Goal: Use online tool/utility: Utilize a website feature to perform a specific function

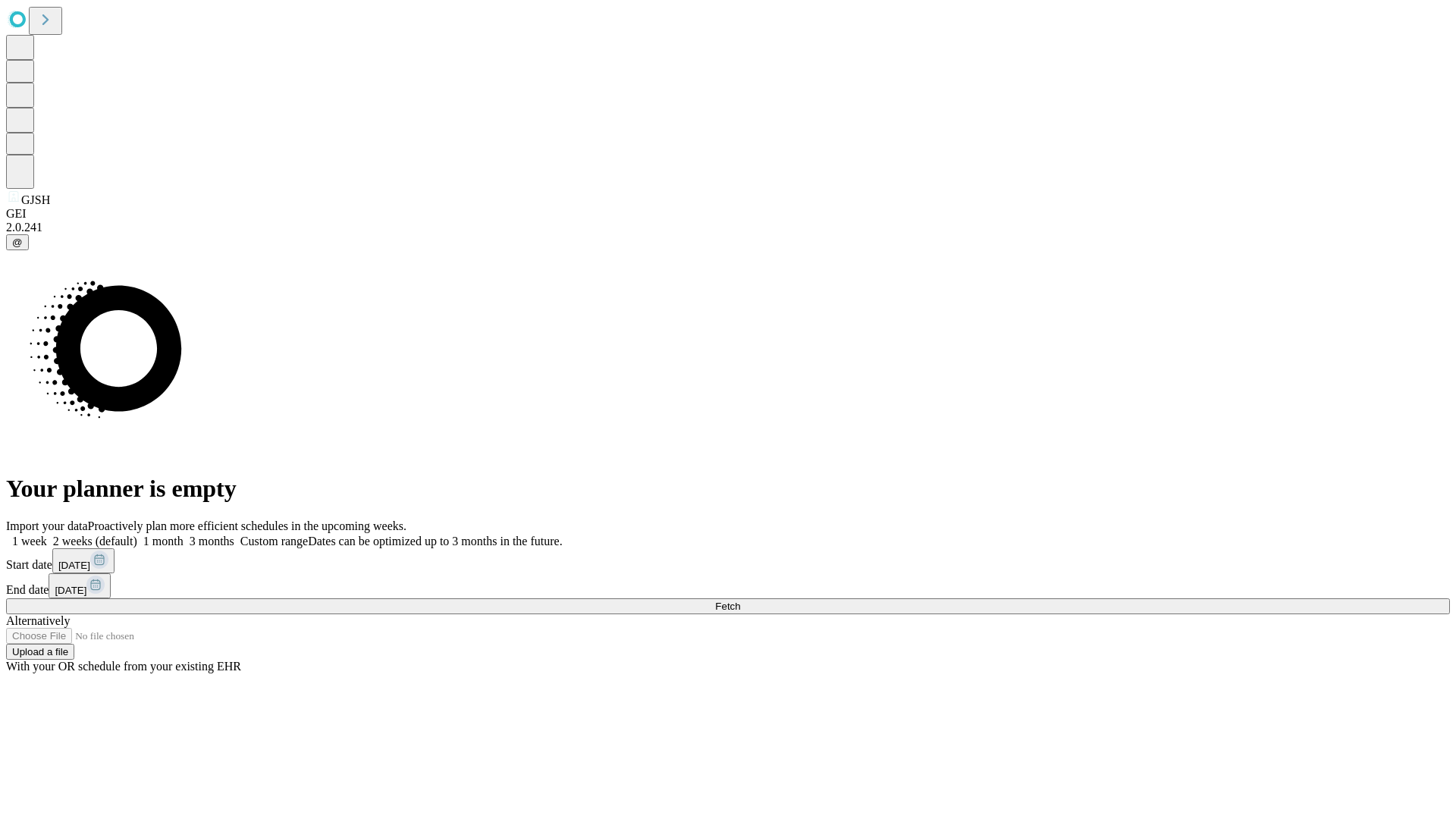
click at [740, 601] on span "Fetch" at bounding box center [727, 607] width 25 height 12
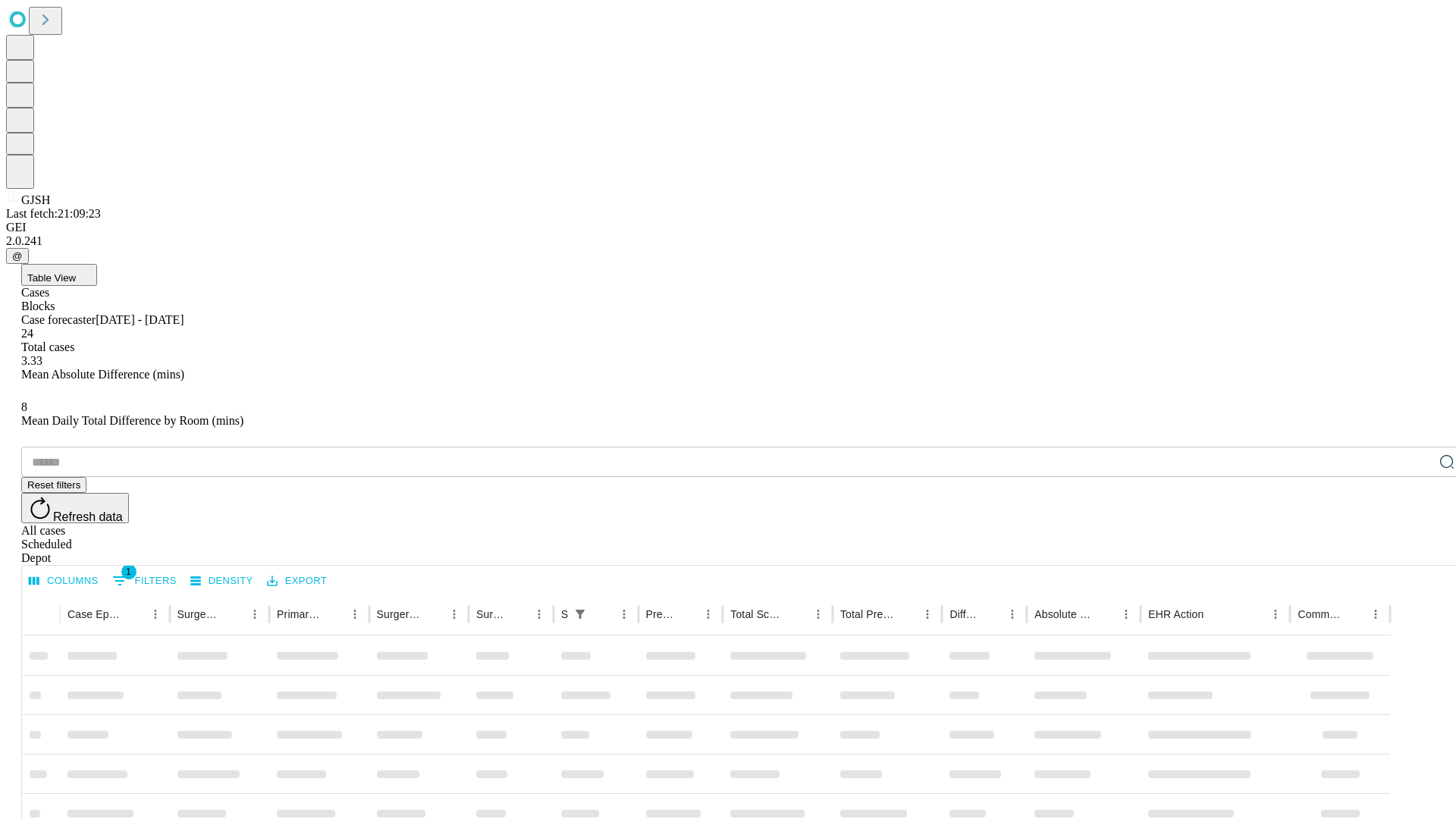
click at [76, 272] on span "Table View" at bounding box center [51, 278] width 49 height 12
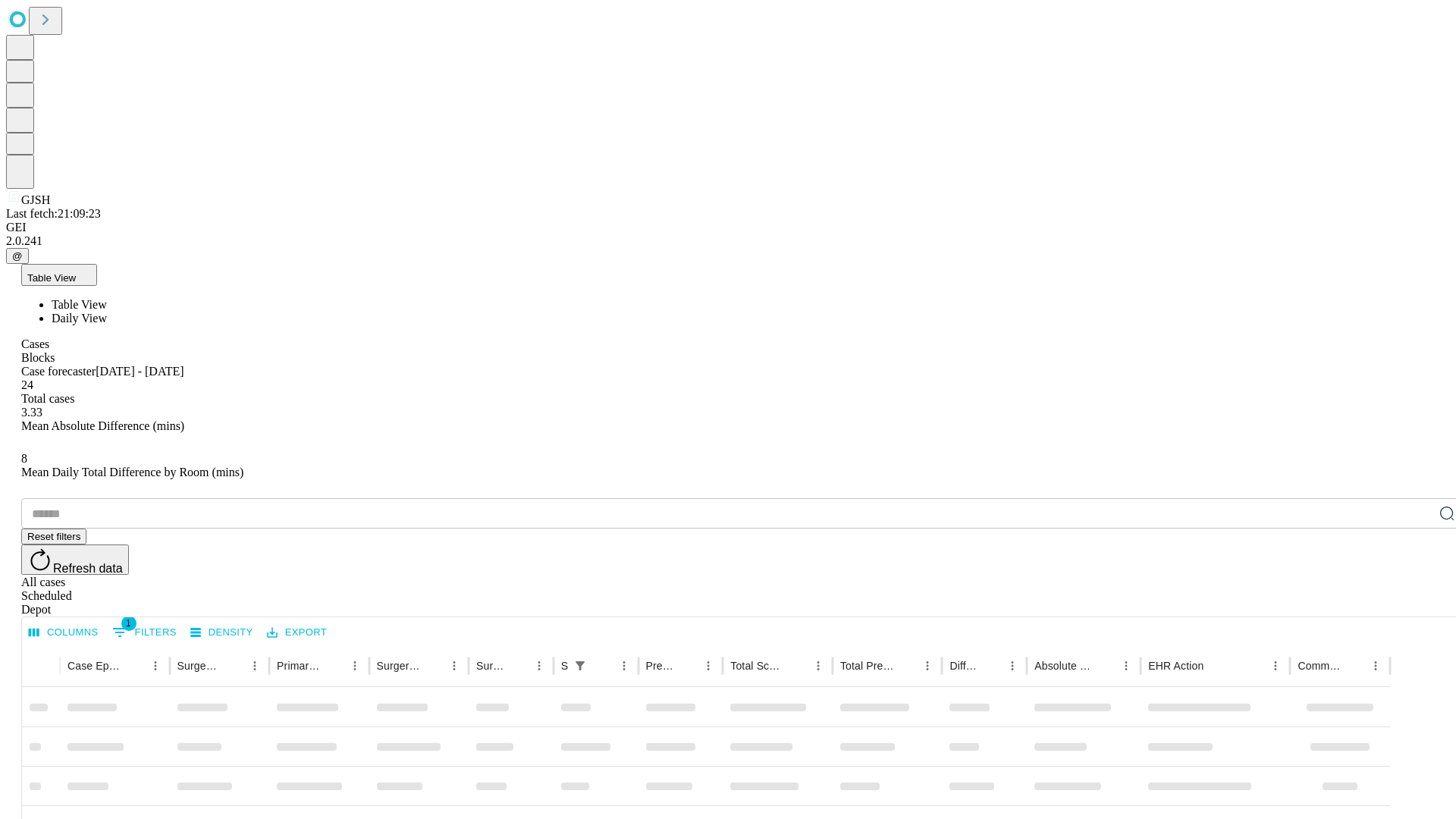
click at [107, 312] on span "Daily View" at bounding box center [79, 318] width 55 height 13
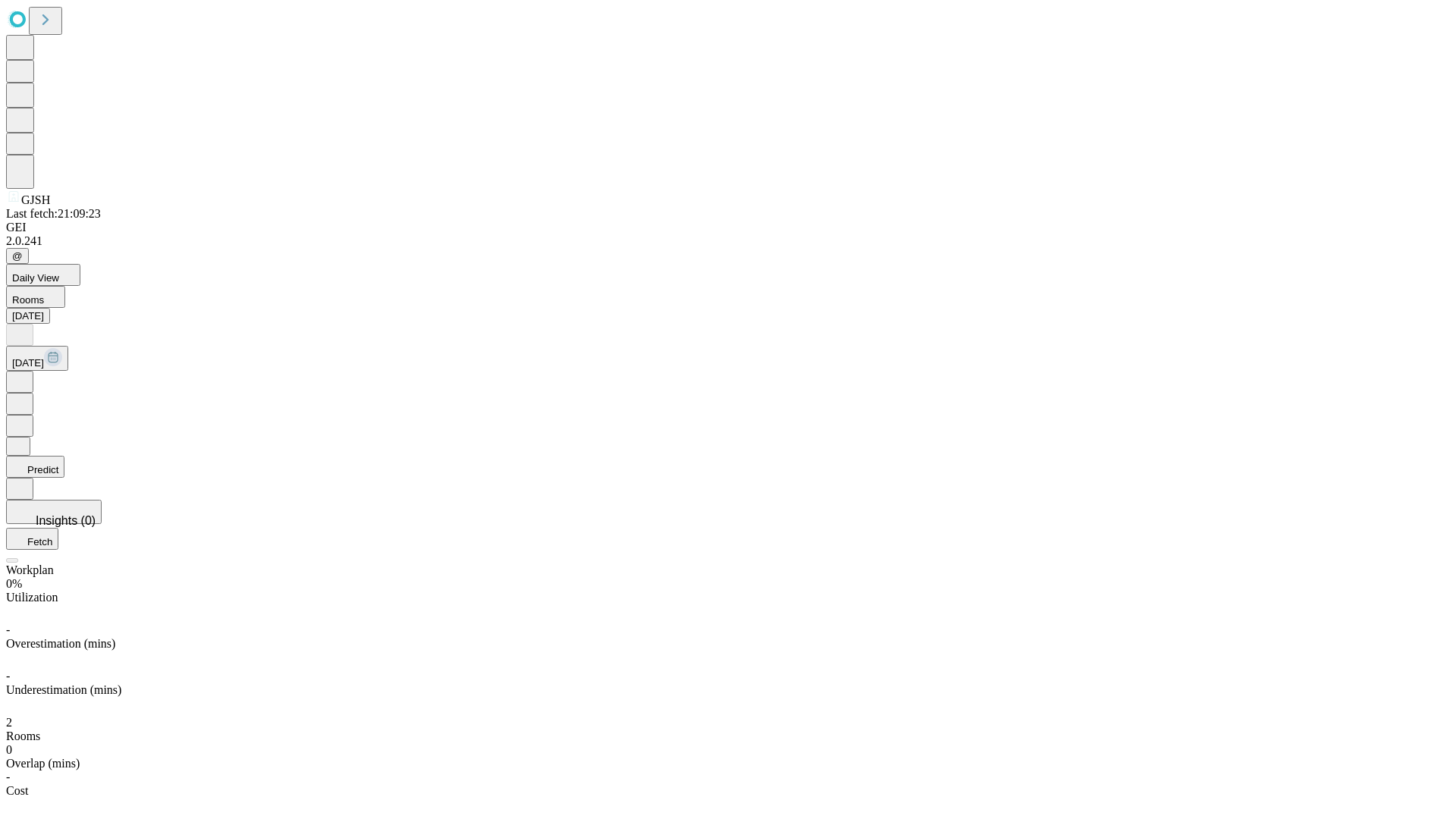
click at [64, 456] on button "Predict" at bounding box center [35, 467] width 59 height 22
